Goal: Find specific page/section: Find specific page/section

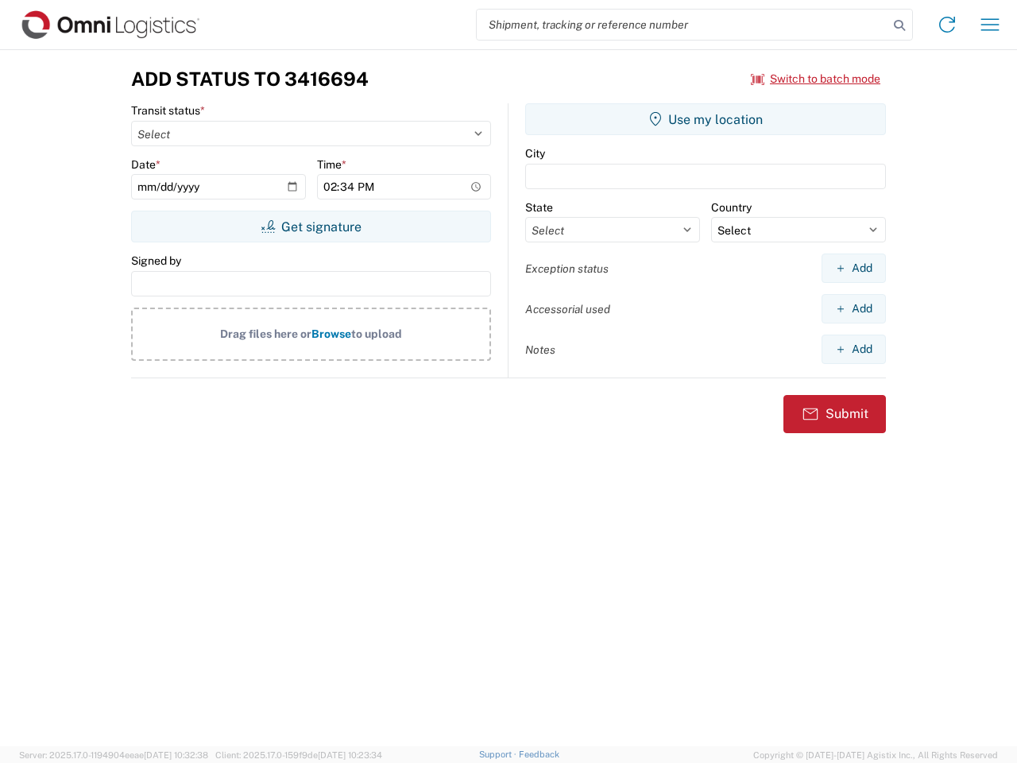
click at [682, 25] on input "search" at bounding box center [682, 25] width 411 height 30
click at [899, 25] on icon at bounding box center [899, 25] width 22 height 22
click at [947, 25] on icon at bounding box center [946, 24] width 25 height 25
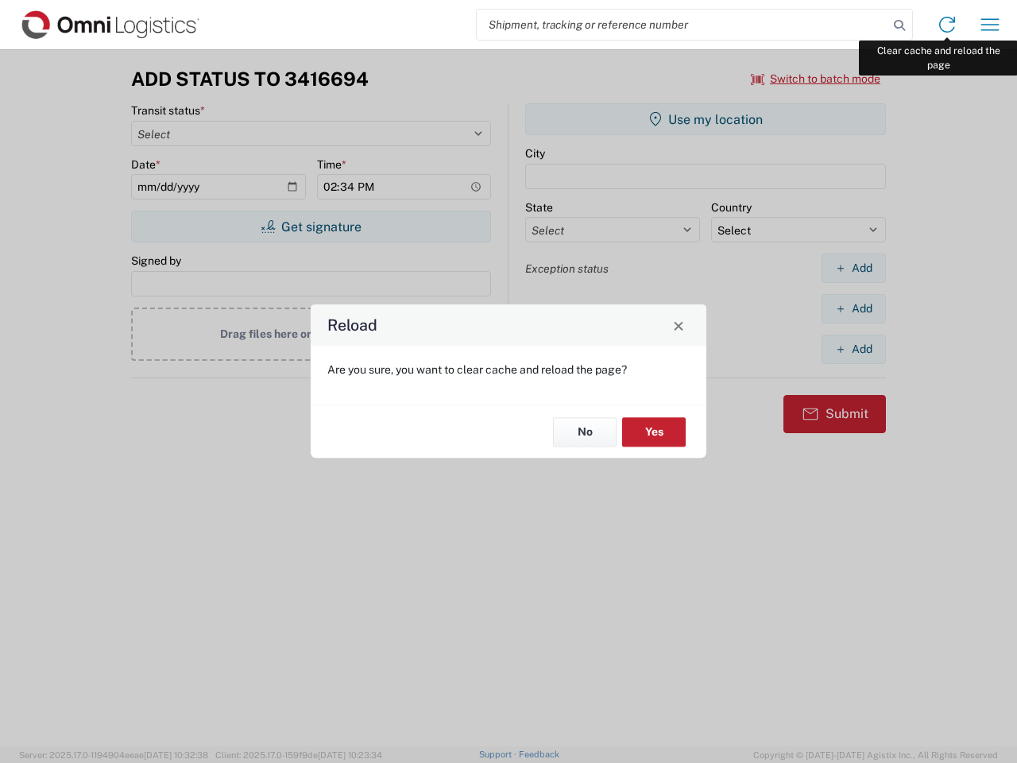
click at [990, 25] on div "Reload Are you sure, you want to clear cache and reload the page? No Yes" at bounding box center [508, 381] width 1017 height 763
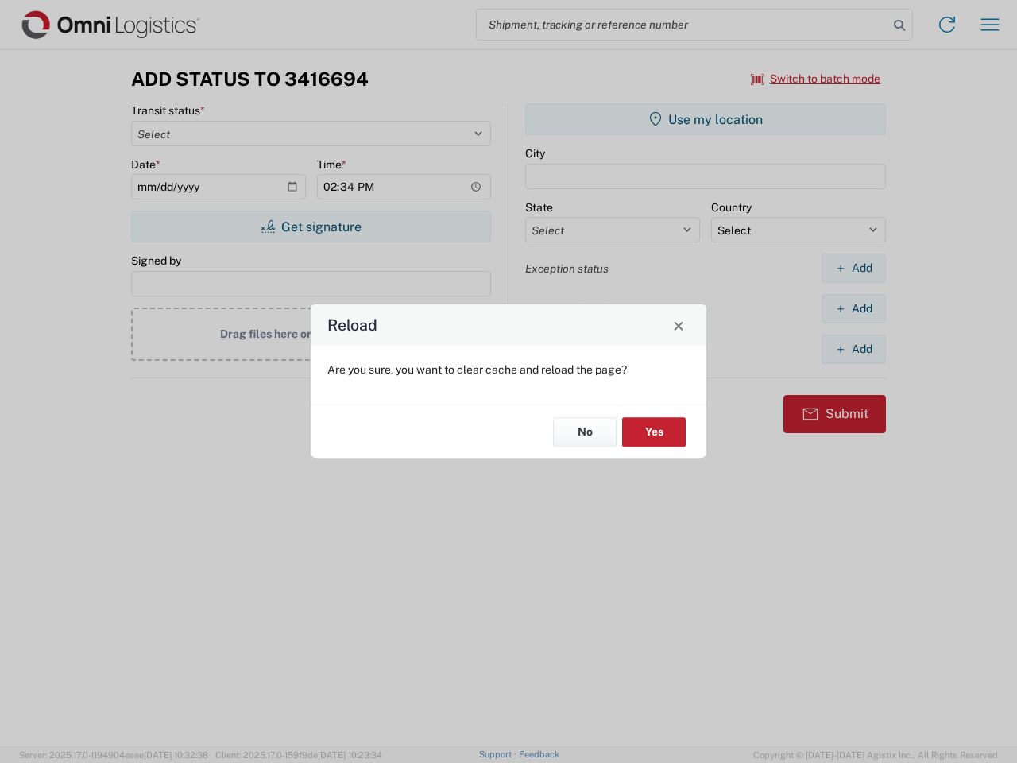
click at [816, 79] on div "Reload Are you sure, you want to clear cache and reload the page? No Yes" at bounding box center [508, 381] width 1017 height 763
click at [311, 226] on div "Reload Are you sure, you want to clear cache and reload the page? No Yes" at bounding box center [508, 381] width 1017 height 763
click at [705, 119] on div "Reload Are you sure, you want to clear cache and reload the page? No Yes" at bounding box center [508, 381] width 1017 height 763
click at [853, 268] on div "Reload Are you sure, you want to clear cache and reload the page? No Yes" at bounding box center [508, 381] width 1017 height 763
click at [853, 308] on div "Reload Are you sure, you want to clear cache and reload the page? No Yes" at bounding box center [508, 381] width 1017 height 763
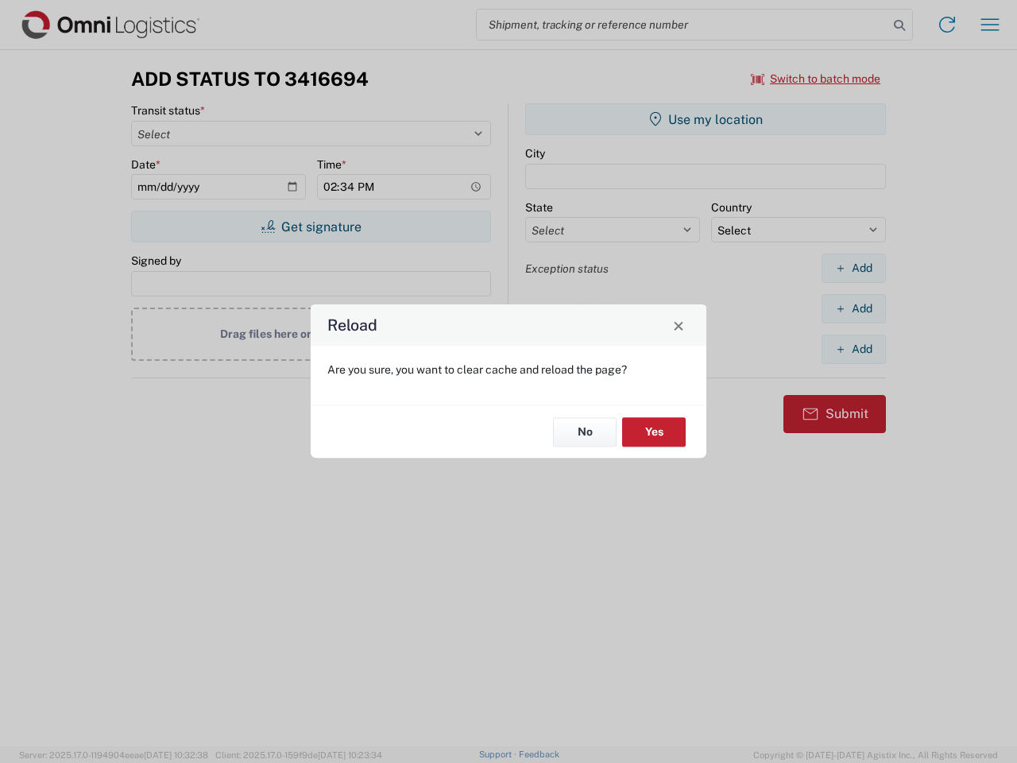
click at [853, 349] on div "Reload Are you sure, you want to clear cache and reload the page? No Yes" at bounding box center [508, 381] width 1017 height 763
